Goal: Navigation & Orientation: Find specific page/section

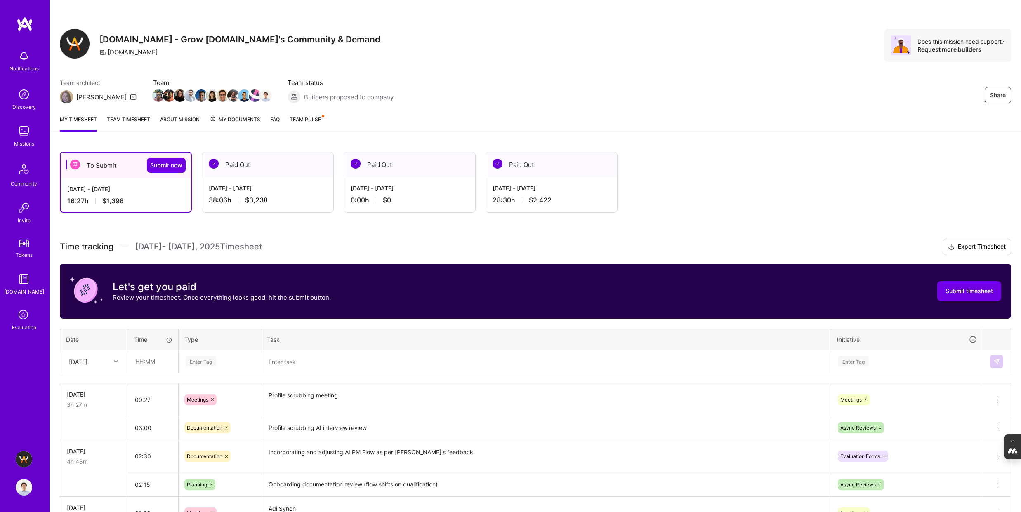
click at [231, 118] on span "My Documents" at bounding box center [234, 119] width 51 height 9
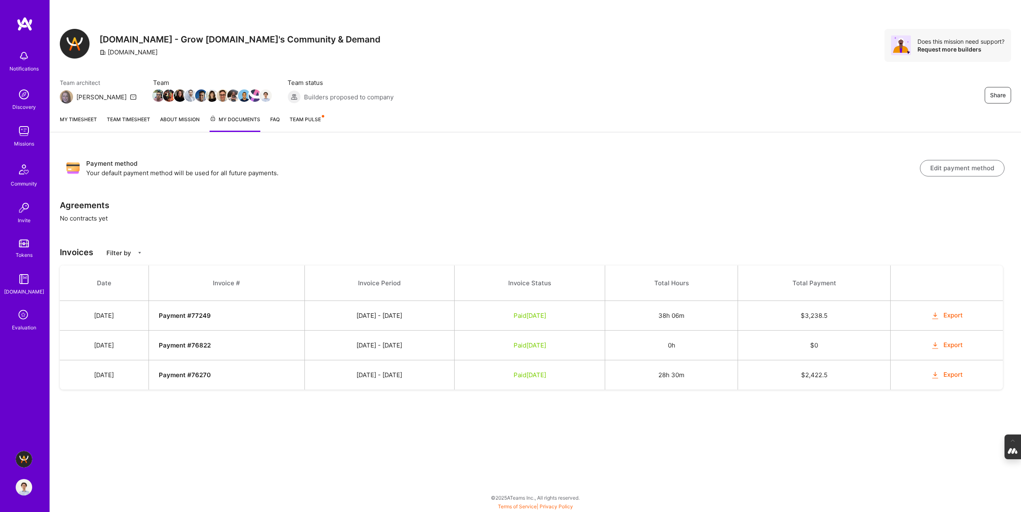
click at [175, 120] on link "About Mission" at bounding box center [180, 123] width 40 height 17
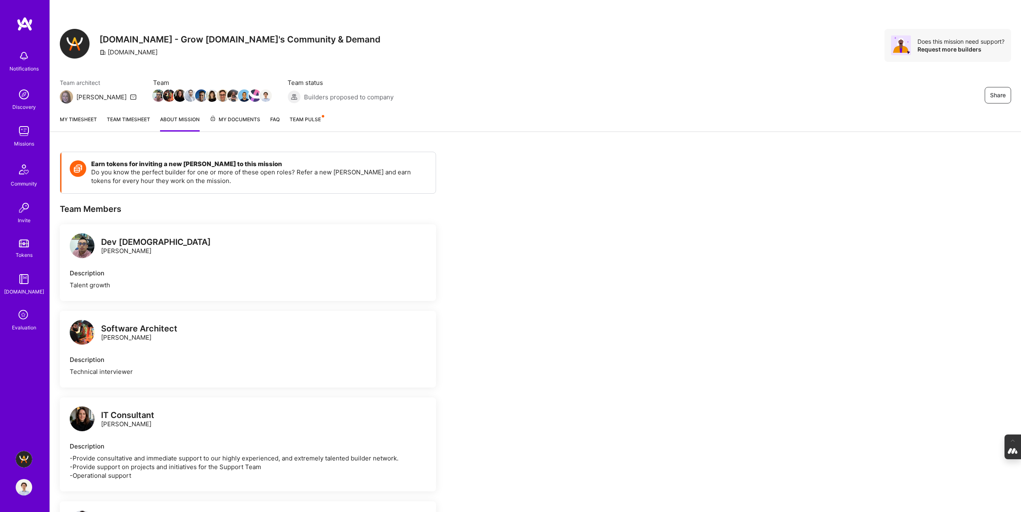
click at [131, 121] on link "Team timesheet" at bounding box center [128, 123] width 43 height 16
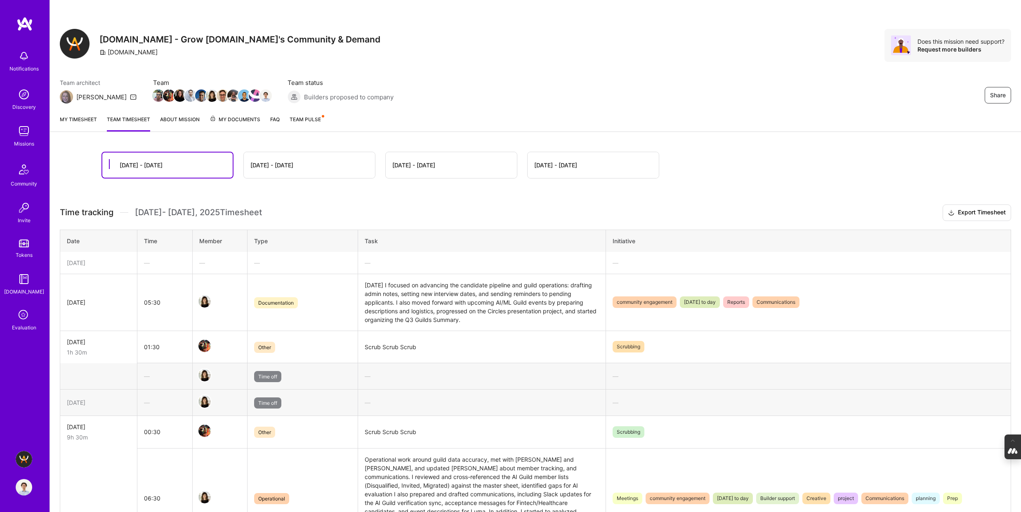
click at [76, 121] on link "My timesheet" at bounding box center [78, 123] width 37 height 16
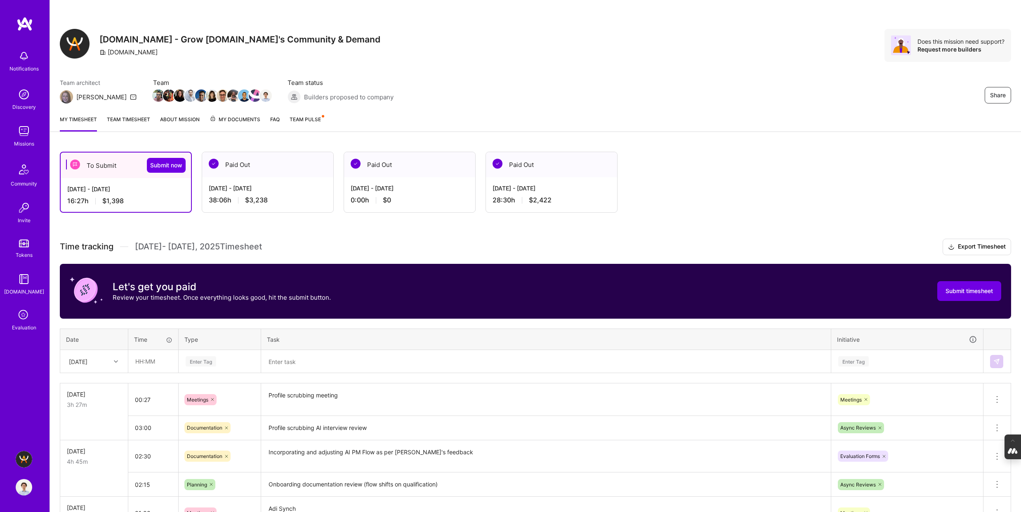
click at [132, 116] on link "Team timesheet" at bounding box center [128, 123] width 43 height 16
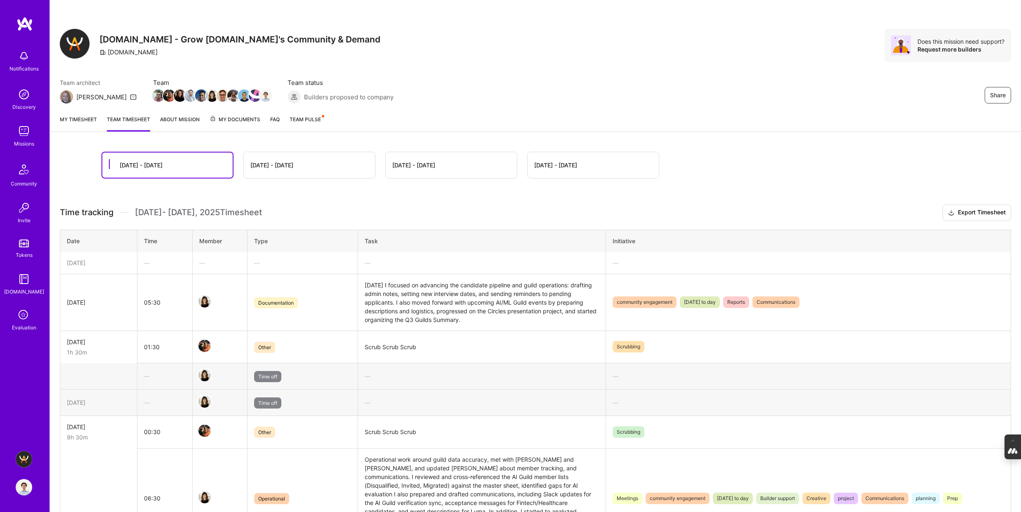
click at [173, 122] on link "About Mission" at bounding box center [180, 123] width 40 height 16
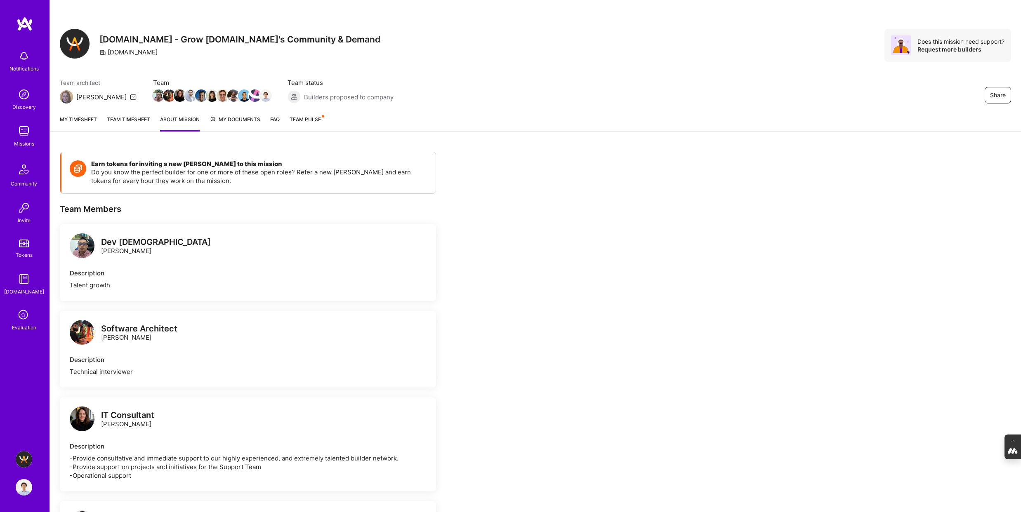
click at [232, 116] on span "My Documents" at bounding box center [234, 119] width 51 height 9
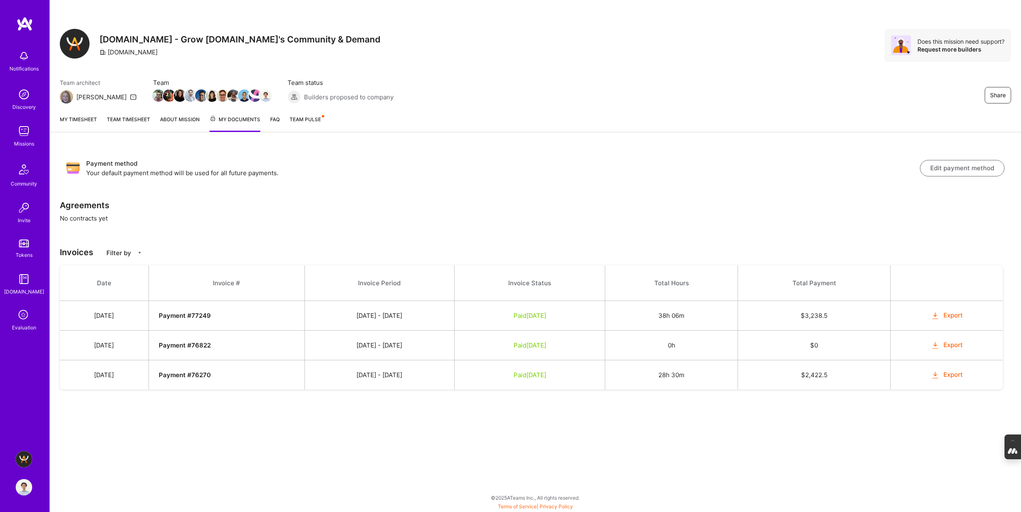
click at [305, 117] on span "Team Pulse" at bounding box center [304, 119] width 31 height 6
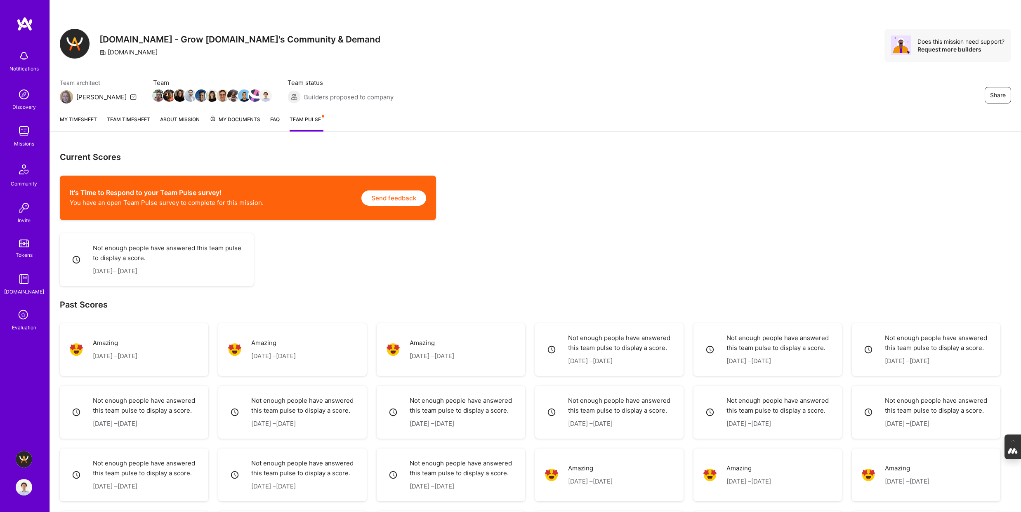
click at [270, 122] on link "FAQ" at bounding box center [274, 123] width 9 height 16
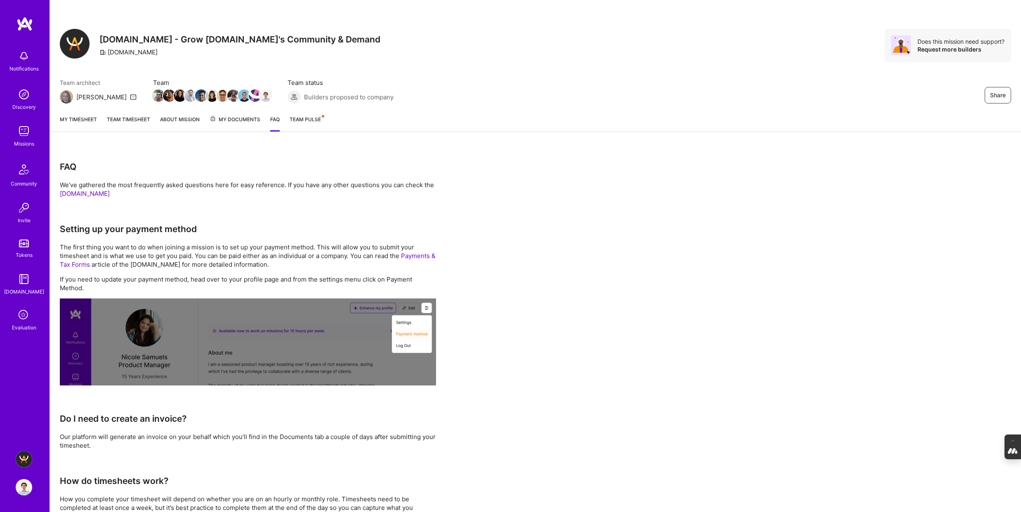
click at [233, 119] on span "My Documents" at bounding box center [234, 119] width 51 height 9
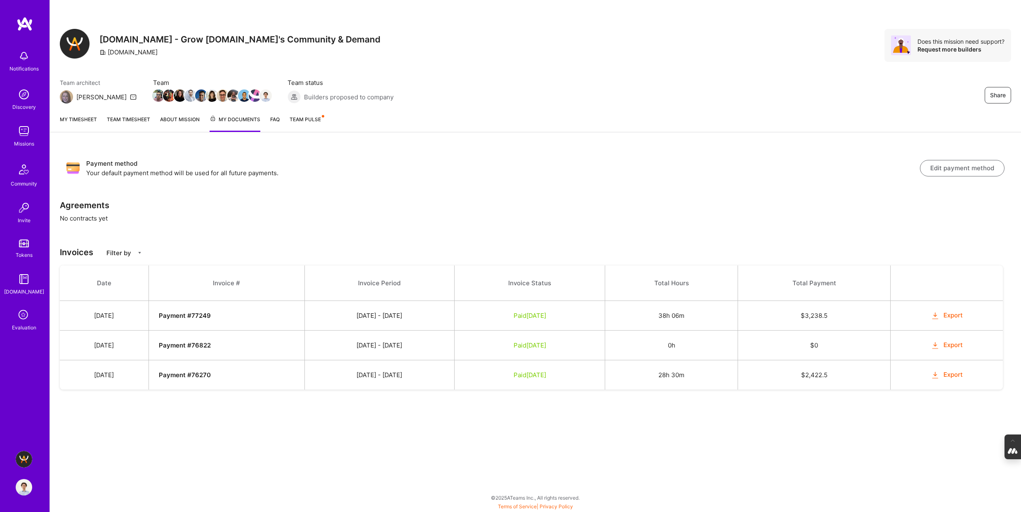
click at [24, 488] on img at bounding box center [24, 487] width 16 height 16
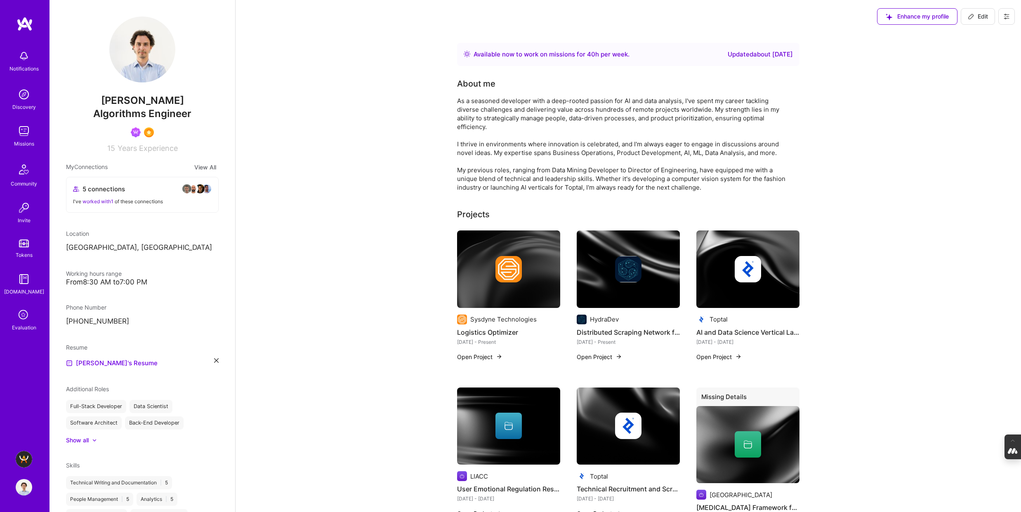
click at [1005, 19] on icon at bounding box center [1006, 16] width 5 height 5
click at [985, 75] on button "Log Out" at bounding box center [984, 77] width 62 height 21
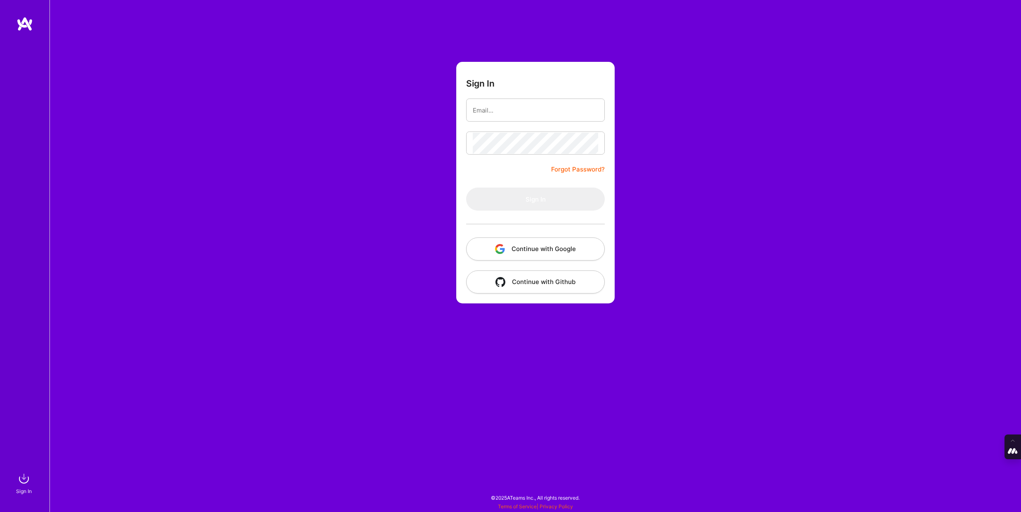
click at [487, 107] on input "email" at bounding box center [535, 110] width 125 height 21
type input "tanya@a.team"
click at [535, 249] on button "Continue with Google" at bounding box center [535, 249] width 139 height 23
